Goal: Check status: Check status

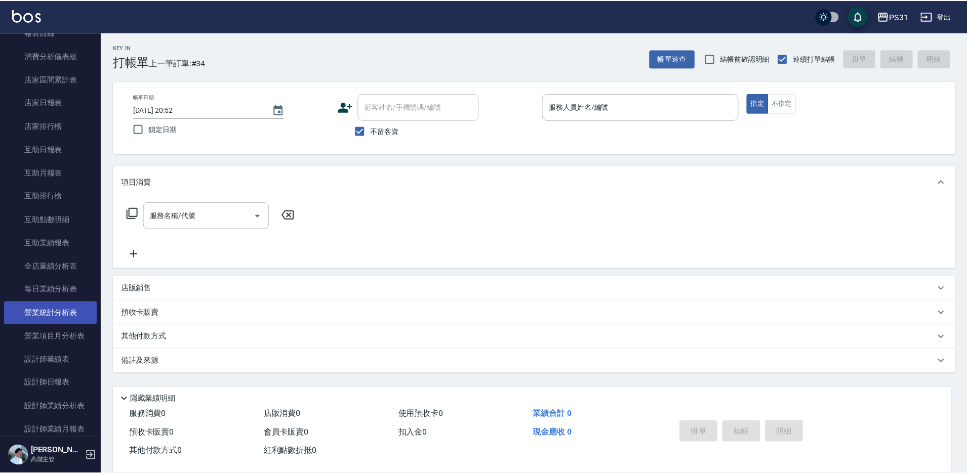
scroll to position [405, 0]
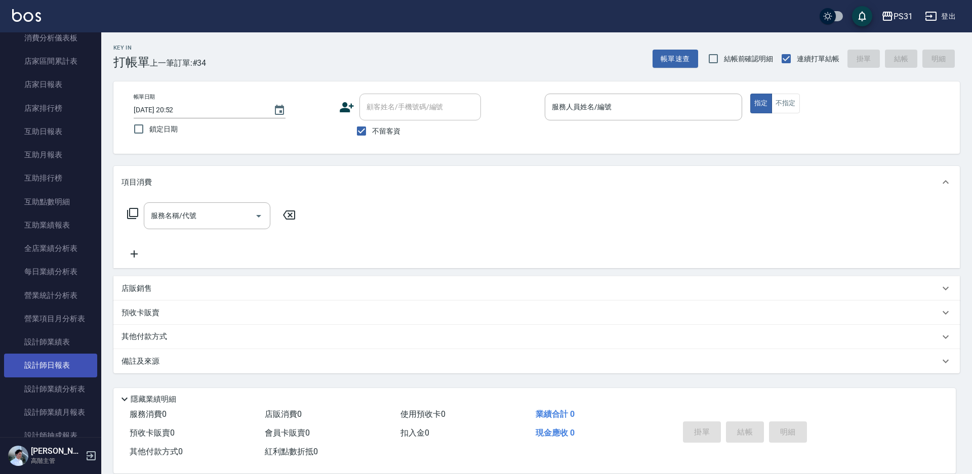
click at [59, 362] on link "設計師日報表" at bounding box center [50, 365] width 93 height 23
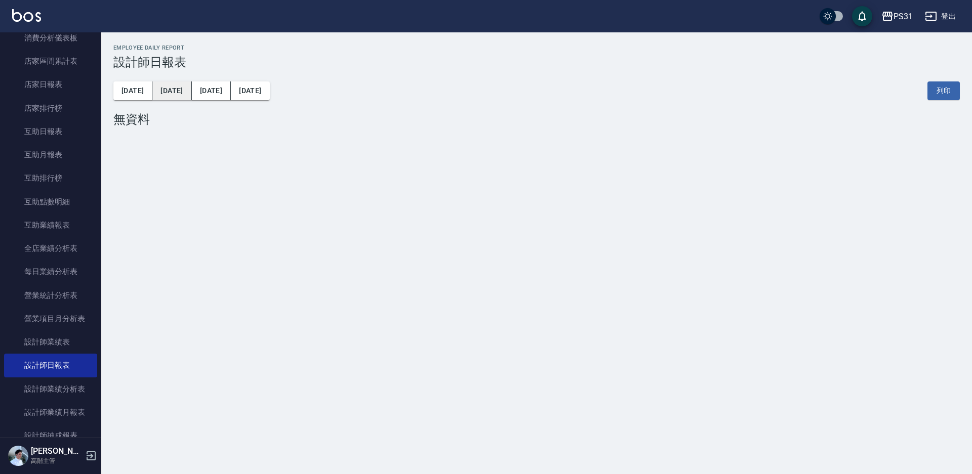
click at [163, 89] on button "[DATE]" at bounding box center [171, 90] width 39 height 19
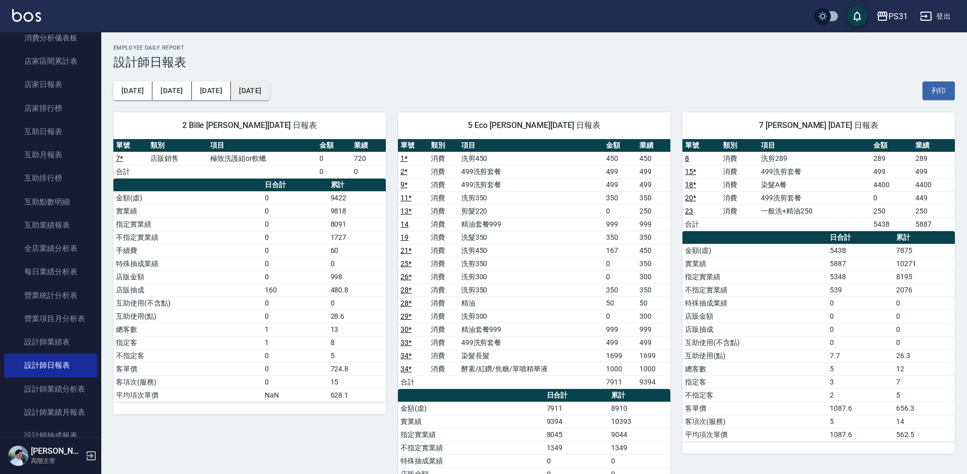
click at [231, 100] on button "[DATE]" at bounding box center [250, 90] width 38 height 19
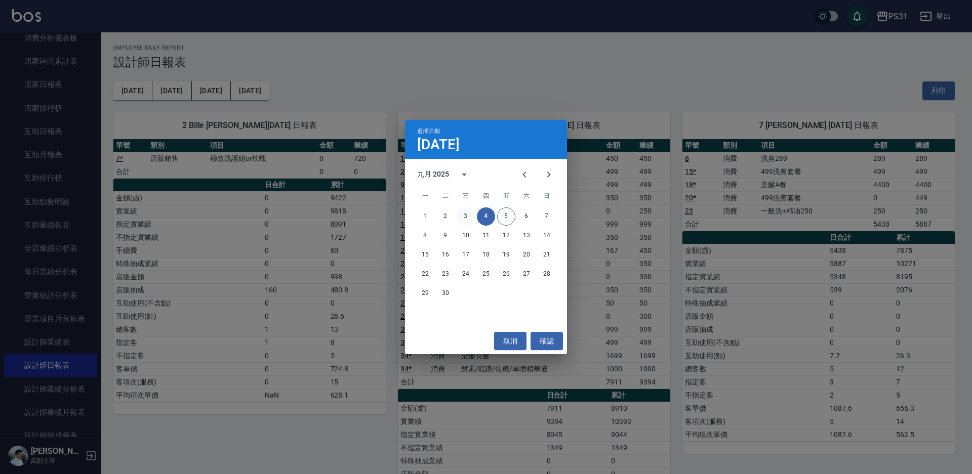
click at [463, 220] on button "3" at bounding box center [465, 216] width 18 height 18
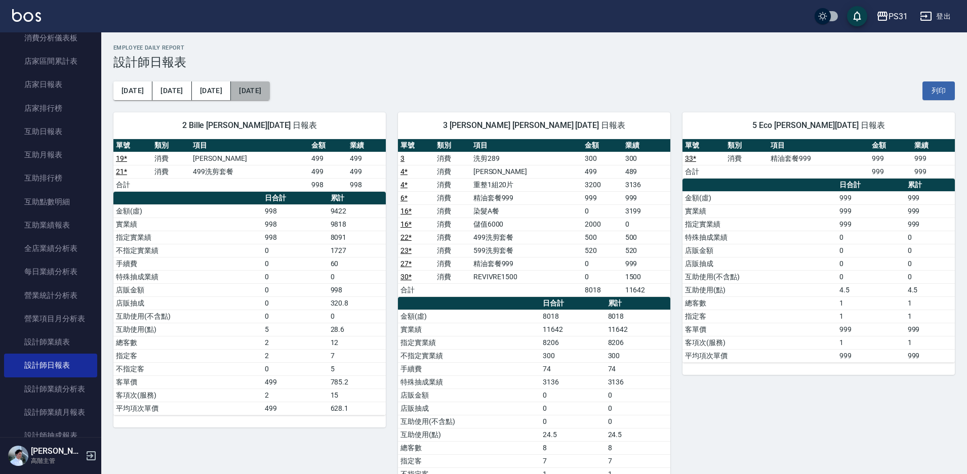
click at [243, 92] on button "[DATE]" at bounding box center [250, 90] width 38 height 19
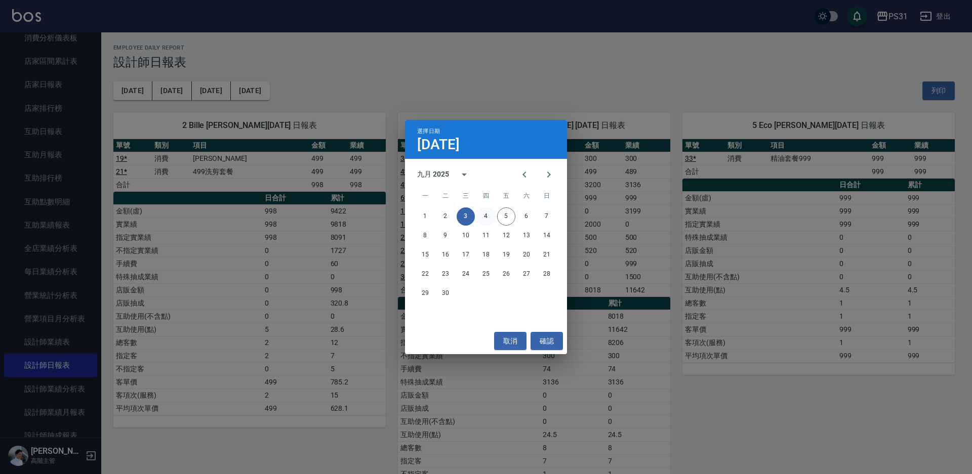
click at [483, 215] on button "4" at bounding box center [486, 216] width 18 height 18
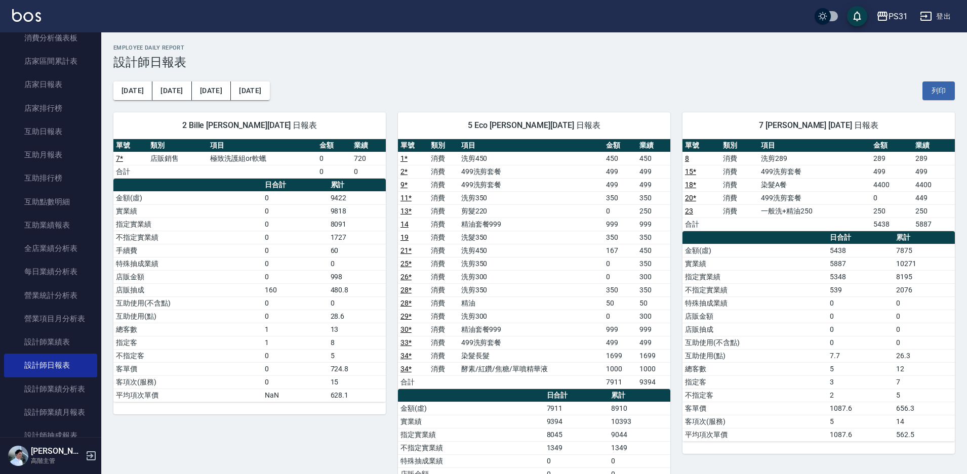
click at [591, 79] on div "[DATE] [DATE] [DATE] [DATE] 列印" at bounding box center [533, 90] width 841 height 43
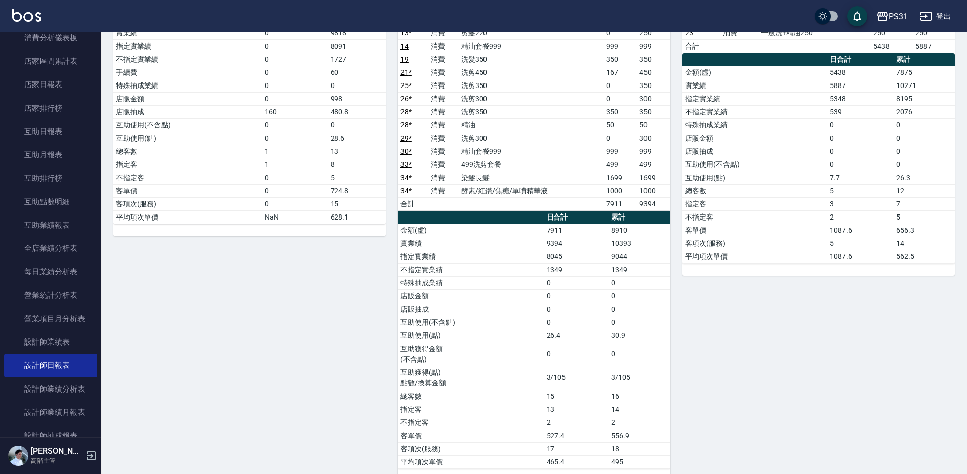
scroll to position [202, 0]
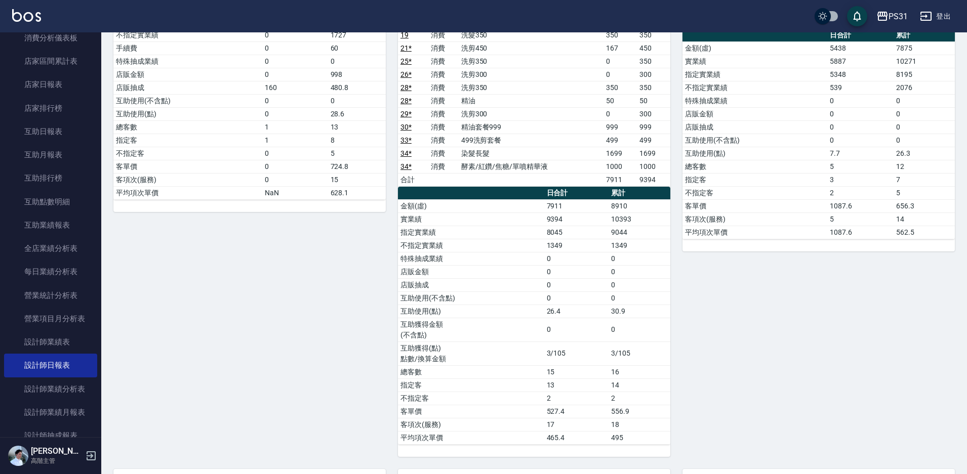
click at [350, 268] on div "2 Bille [PERSON_NAME][DATE] 日報表 單號 類別 項目 金額 業績 7 * 店販銷售 極致洗護組or軟蠟 0 720 合計 0 0 …" at bounding box center [243, 177] width 284 height 559
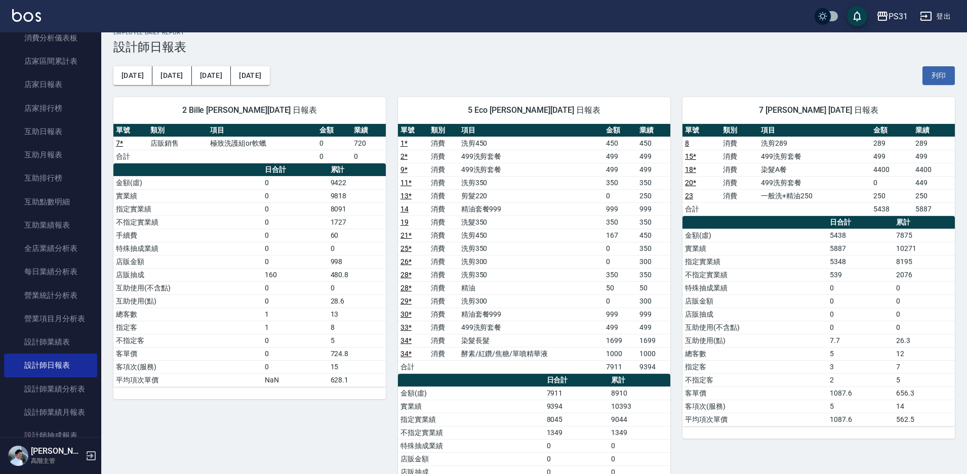
scroll to position [0, 0]
